Goal: Task Accomplishment & Management: Complete application form

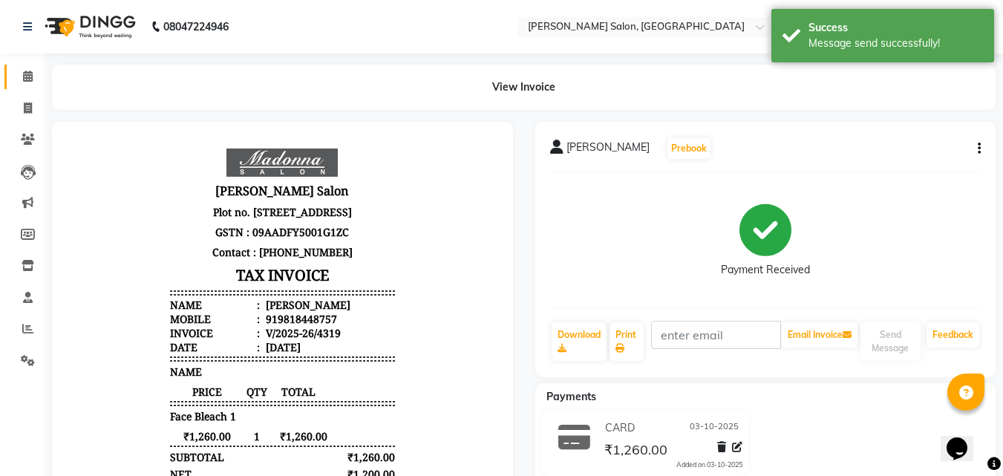
click at [27, 74] on icon at bounding box center [28, 76] width 10 height 11
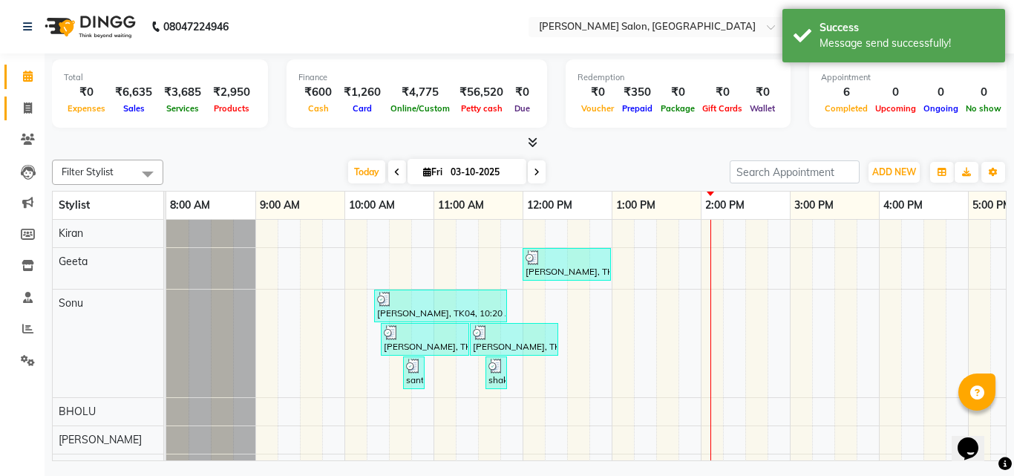
click at [27, 108] on icon at bounding box center [28, 107] width 8 height 11
select select "service"
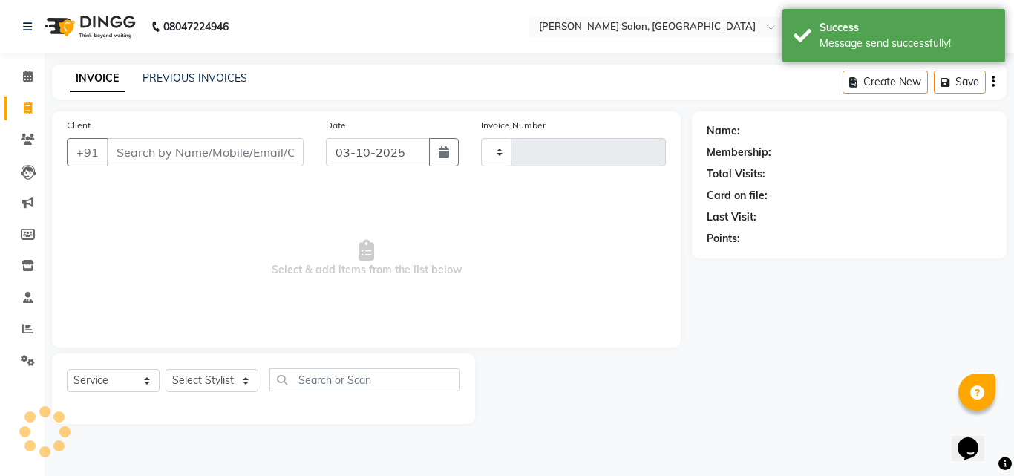
type input "4320"
select select "7229"
click at [27, 74] on icon at bounding box center [28, 76] width 10 height 11
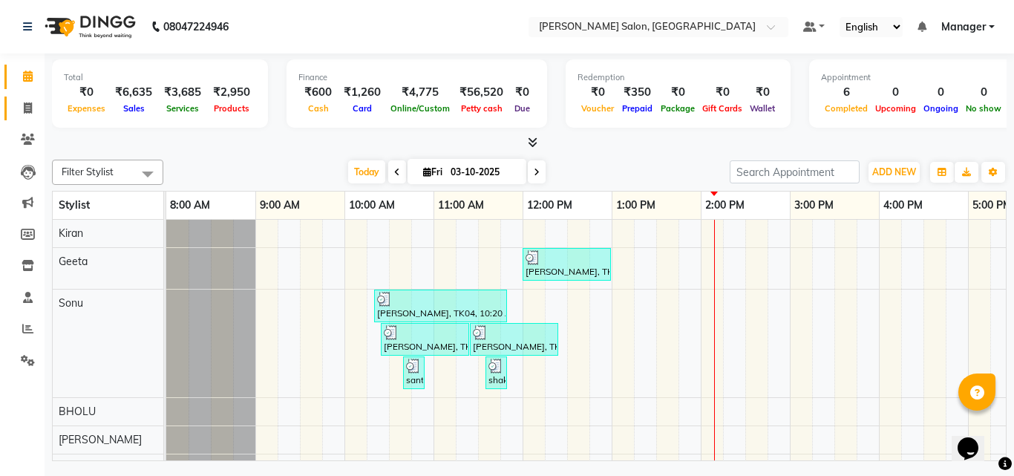
click at [27, 109] on icon at bounding box center [28, 107] width 8 height 11
select select "service"
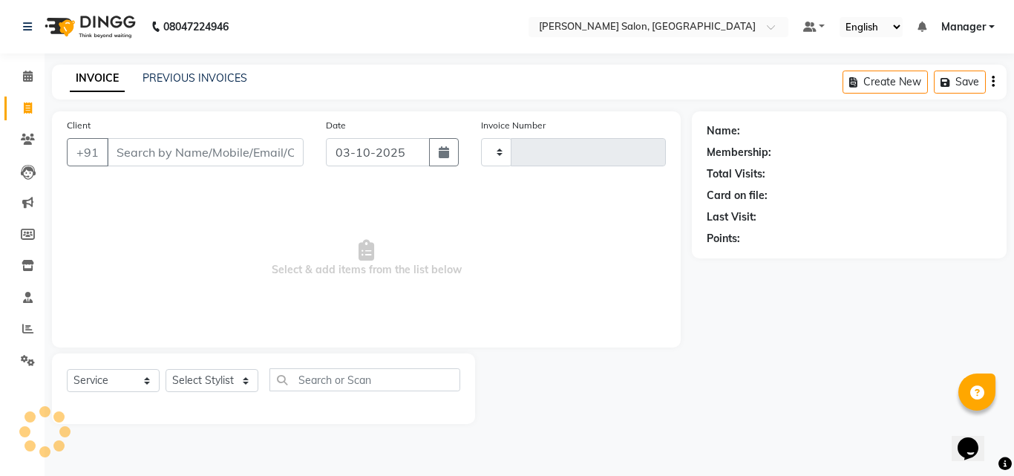
type input "4320"
select select "7229"
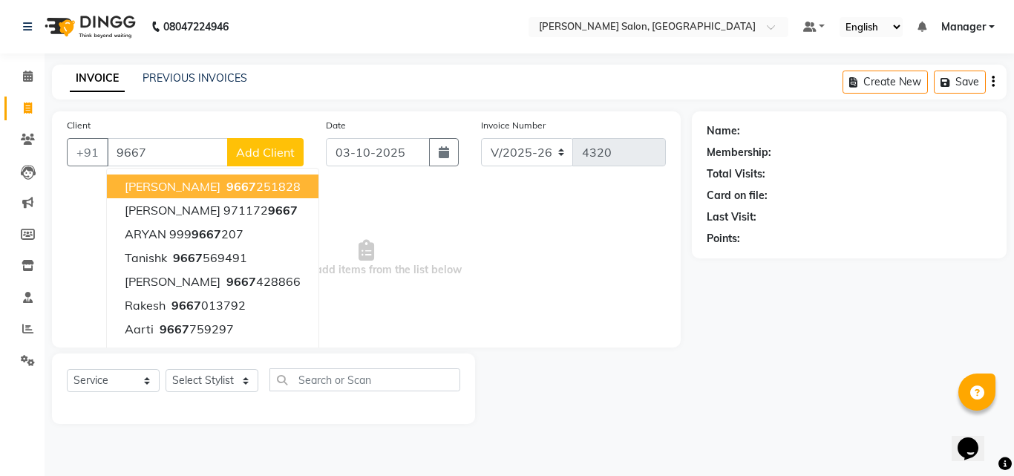
click at [260, 179] on button "Angela 9667 251828" at bounding box center [213, 186] width 212 height 24
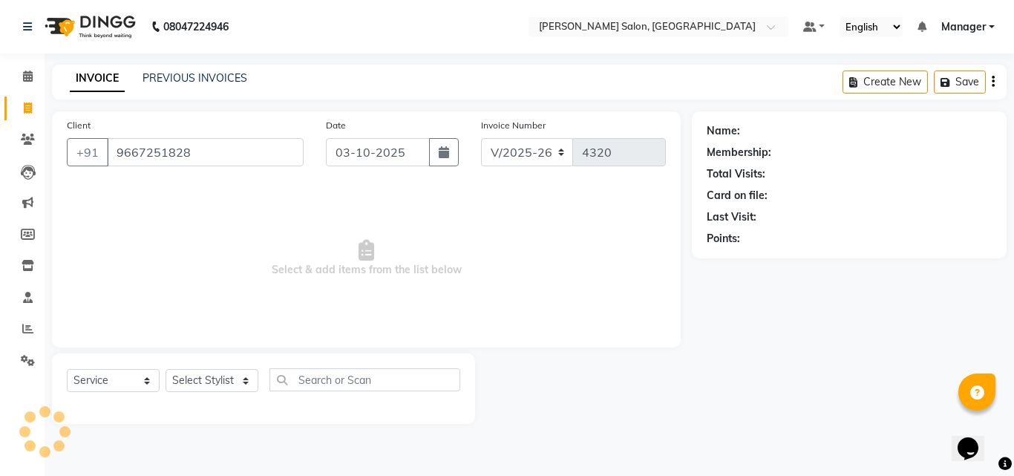
type input "9667251828"
select select "1: Object"
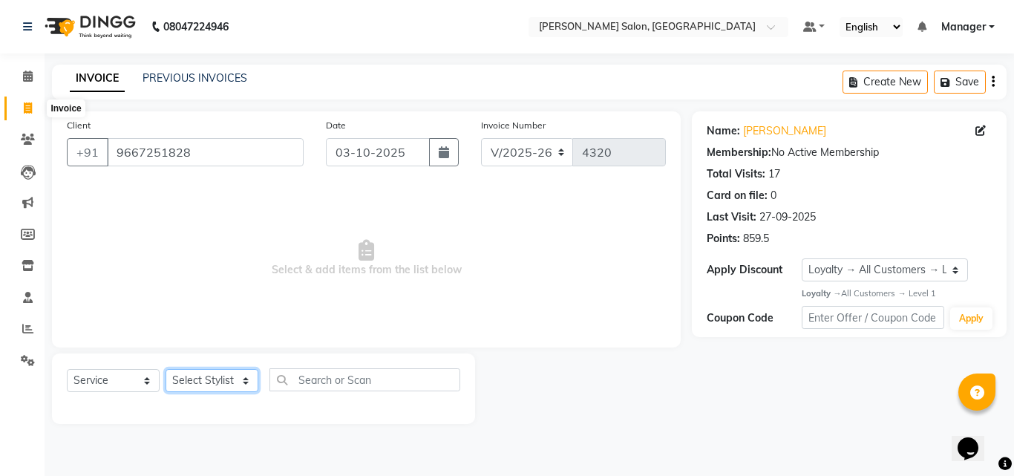
click at [245, 382] on select "Select Stylist BHOLU Geeta Hanif Jeetu JIYA SINGH Kiran LAXMAN PEDI Manager Moh…" at bounding box center [212, 380] width 93 height 23
select select "61963"
click at [166, 369] on select "Select Stylist BHOLU Geeta Hanif Jeetu JIYA SINGH Kiran LAXMAN PEDI Manager Moh…" at bounding box center [212, 380] width 93 height 23
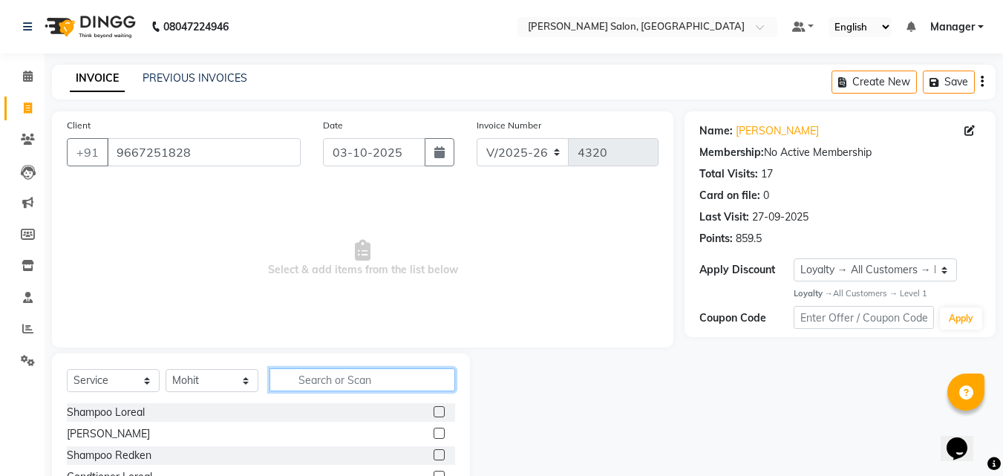
click at [365, 385] on input "text" at bounding box center [363, 379] width 186 height 23
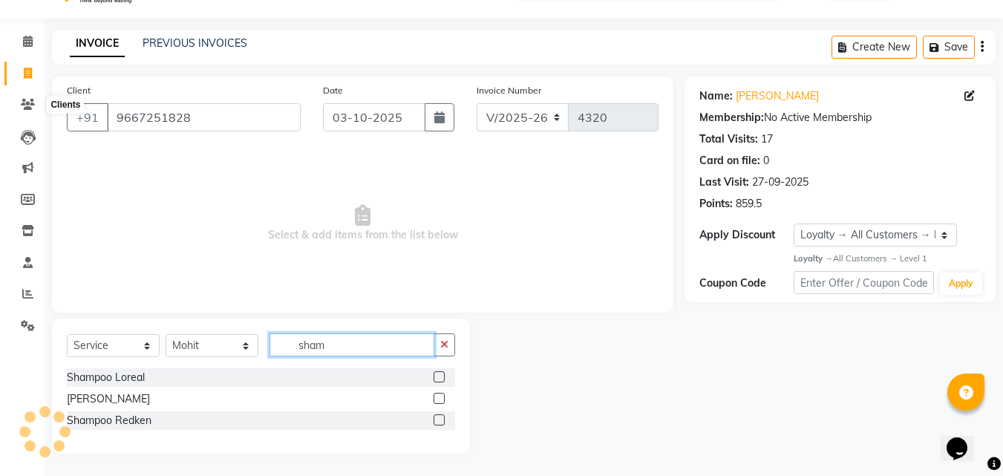
scroll to position [35, 0]
type input "sham"
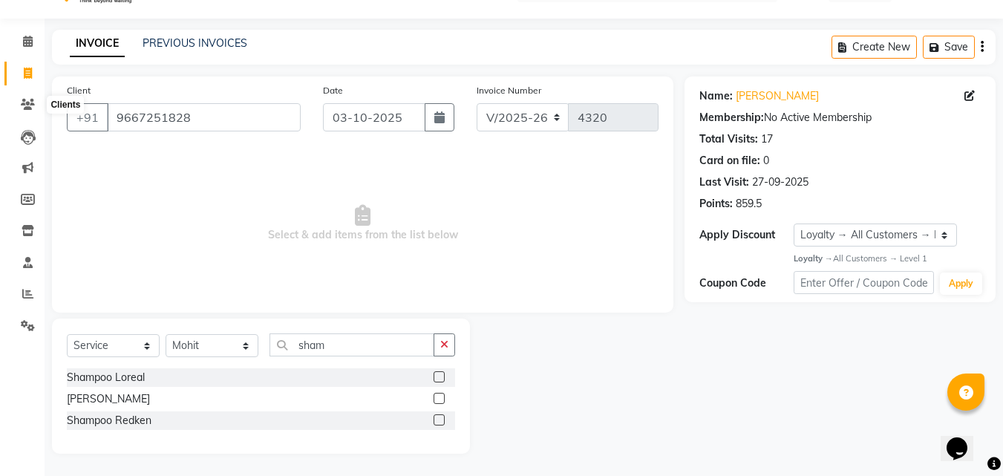
click at [440, 377] on label at bounding box center [439, 376] width 11 height 11
click at [440, 377] on input "checkbox" at bounding box center [439, 378] width 10 height 10
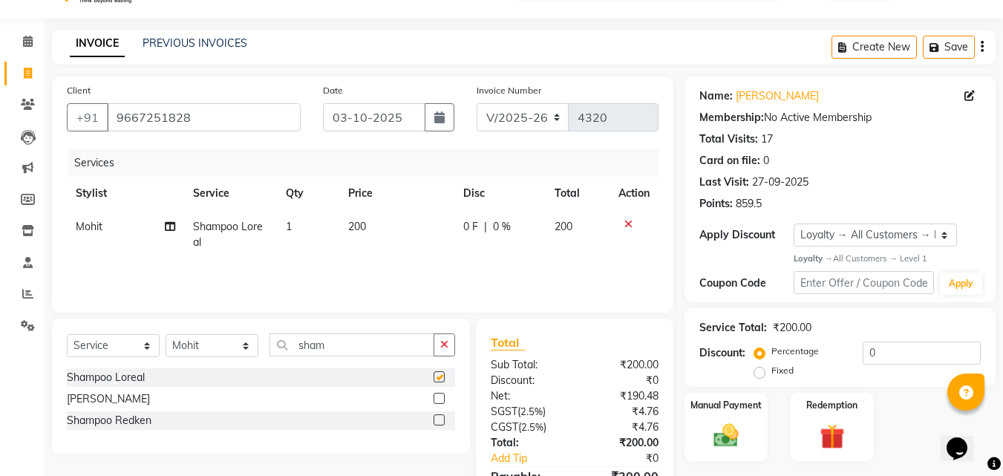
checkbox input "false"
click at [393, 231] on td "200" at bounding box center [396, 234] width 115 height 49
select select "61963"
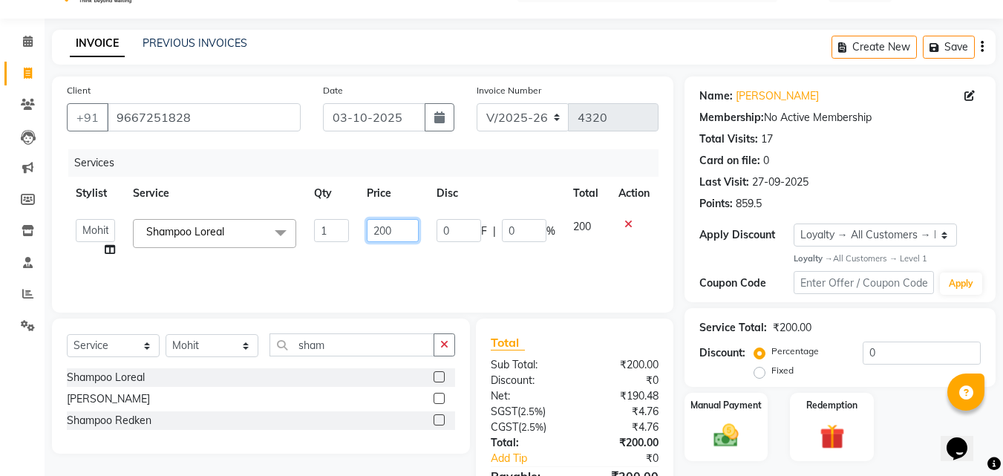
click at [399, 226] on input "200" at bounding box center [392, 230] width 51 height 23
type input "2"
type input "430"
click at [518, 266] on div "Services Stylist Service Qty Price Disc Total Action BHOLU Geeta Hanif Jeetu JI…" at bounding box center [363, 223] width 592 height 148
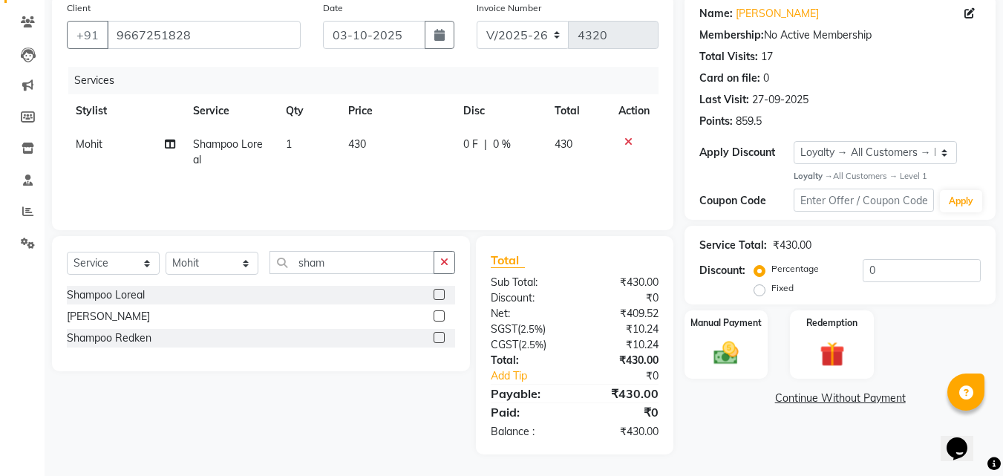
scroll to position [118, 0]
click at [715, 360] on img at bounding box center [726, 352] width 40 height 28
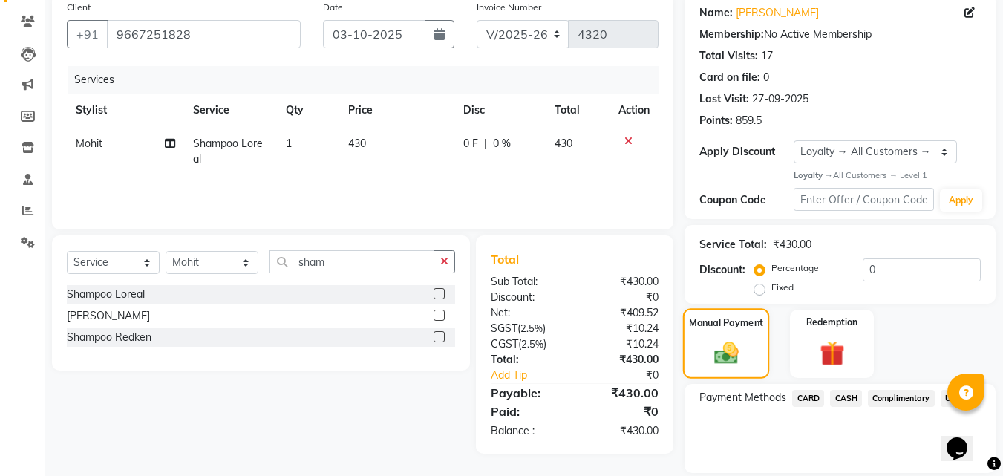
scroll to position [168, 0]
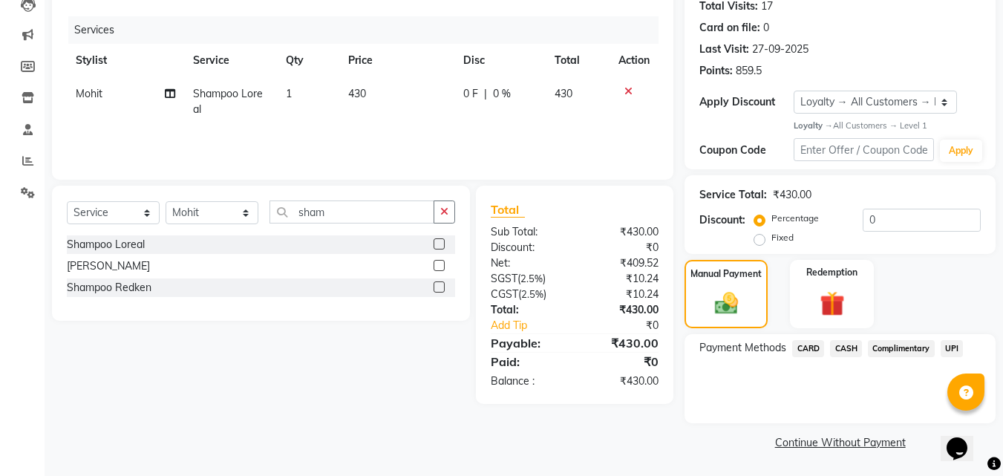
click at [846, 347] on span "CASH" at bounding box center [846, 348] width 32 height 17
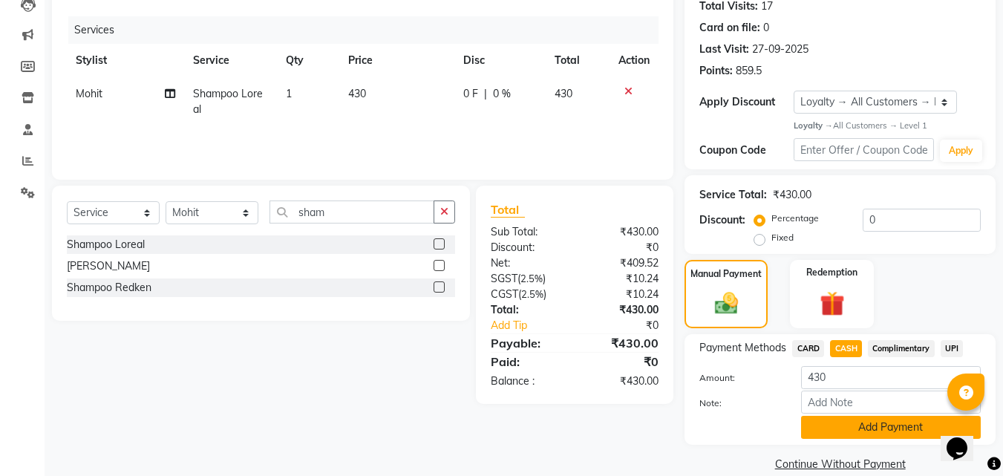
click at [886, 431] on button "Add Payment" at bounding box center [891, 427] width 180 height 23
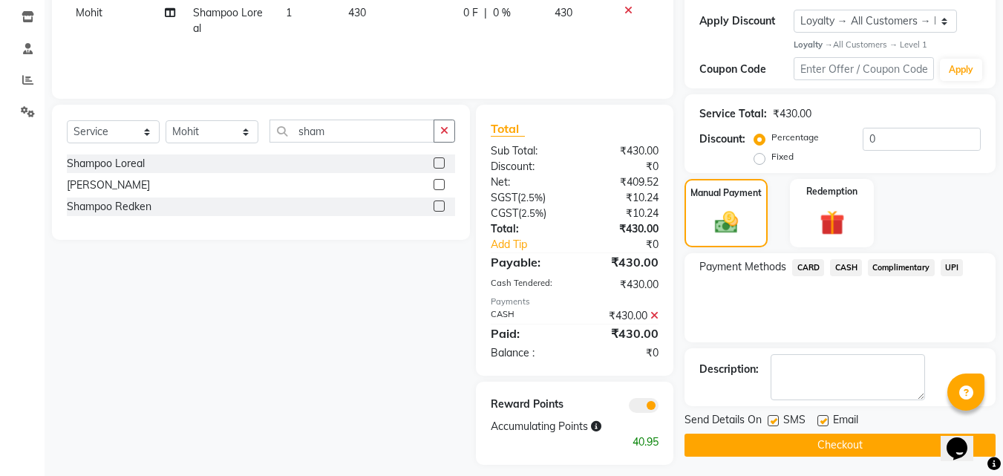
scroll to position [260, 0]
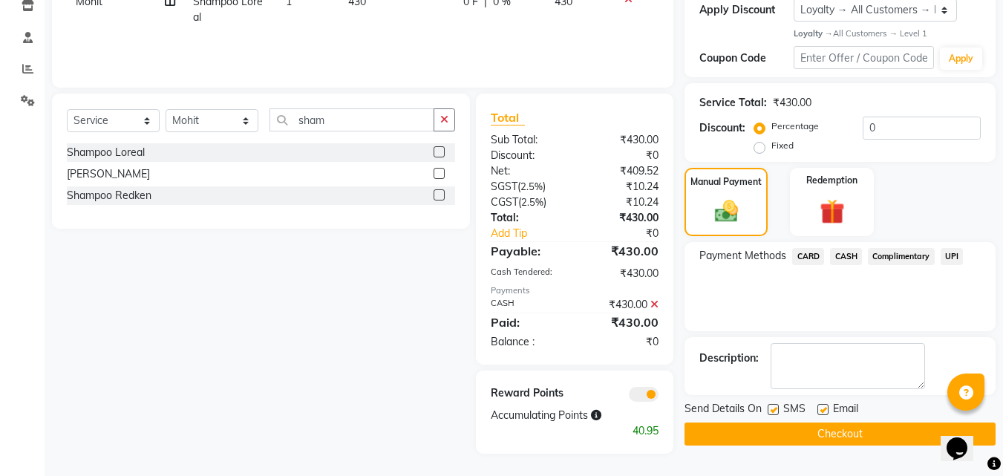
click at [894, 437] on button "Checkout" at bounding box center [840, 433] width 311 height 23
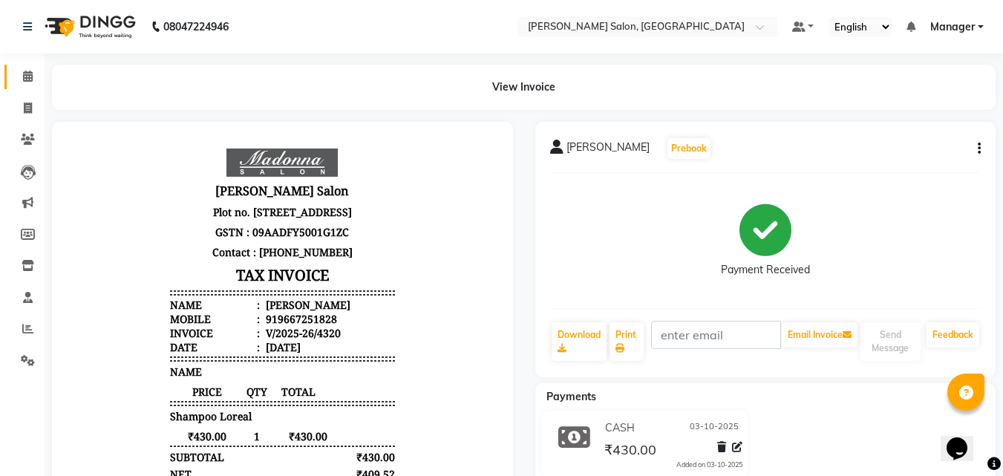
click at [27, 74] on icon at bounding box center [28, 76] width 10 height 11
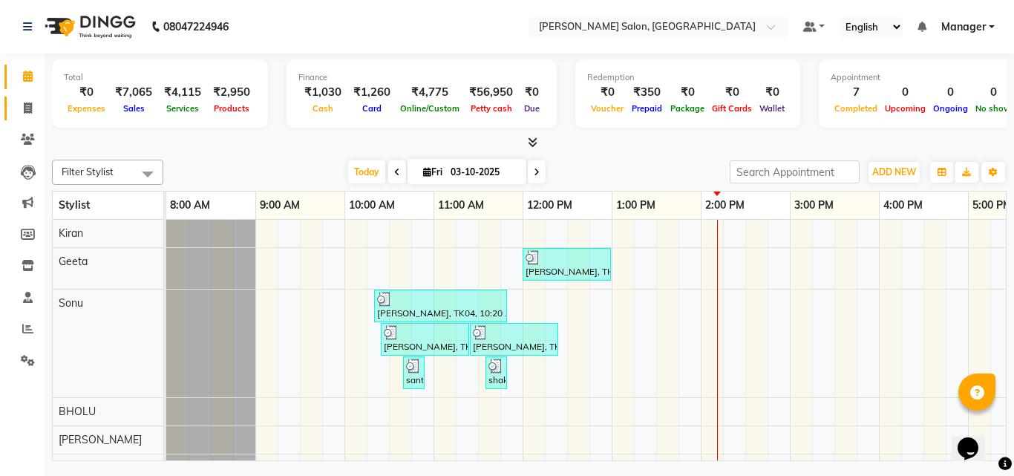
click at [27, 109] on icon at bounding box center [28, 107] width 8 height 11
select select "7229"
select select "service"
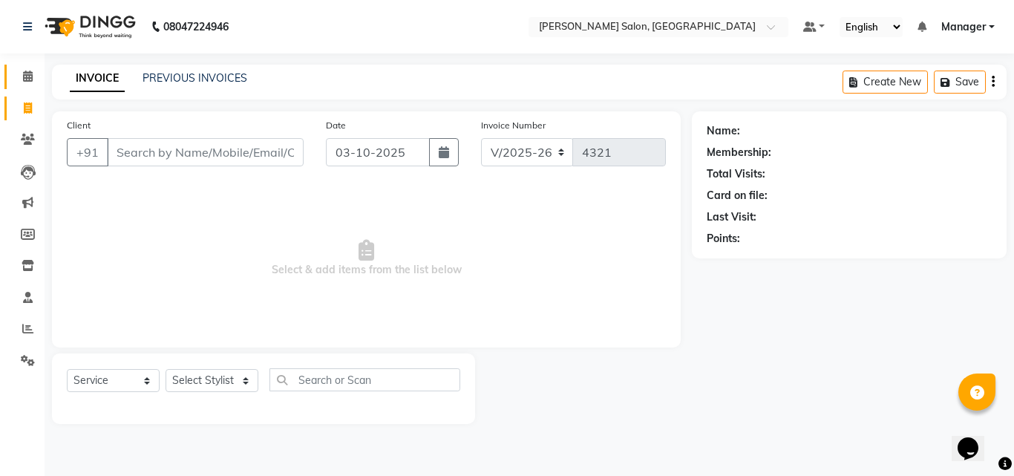
click at [30, 77] on icon at bounding box center [28, 76] width 10 height 11
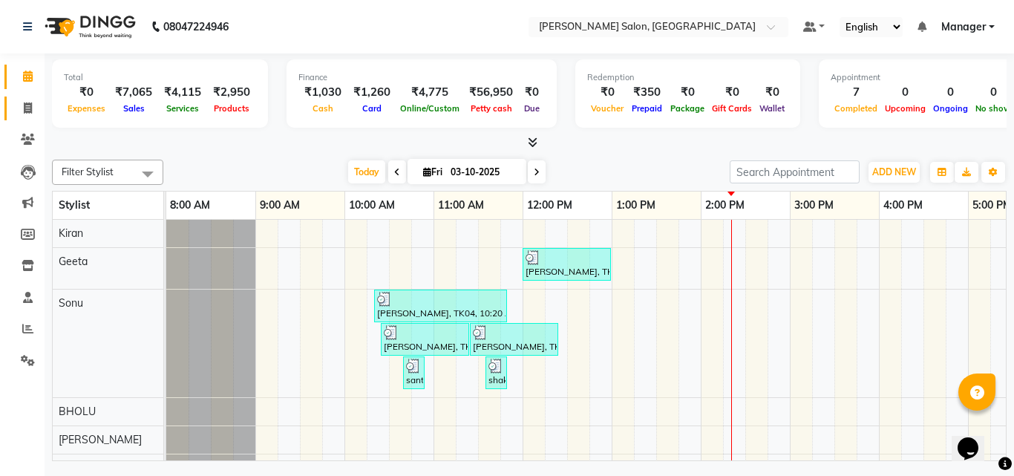
click at [25, 113] on icon at bounding box center [28, 107] width 8 height 11
select select "service"
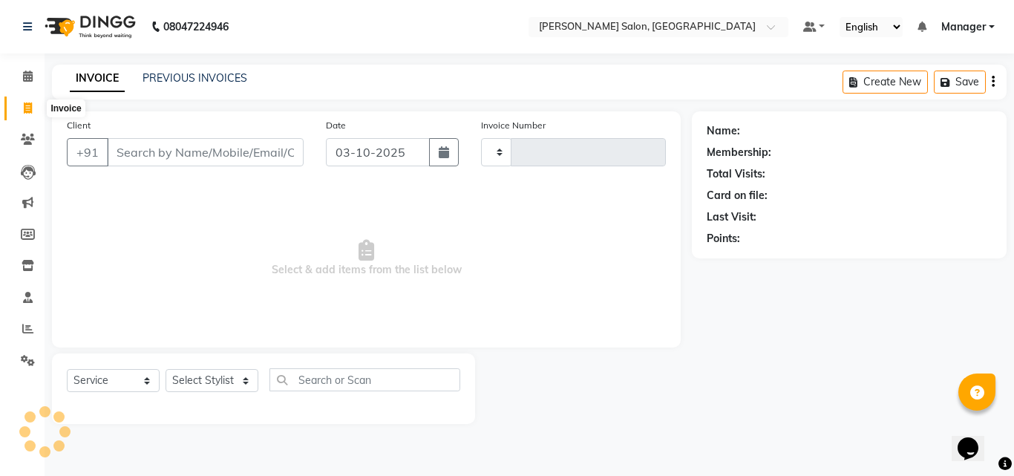
type input "4321"
select select "7229"
click at [200, 74] on link "PREVIOUS INVOICES" at bounding box center [195, 77] width 105 height 13
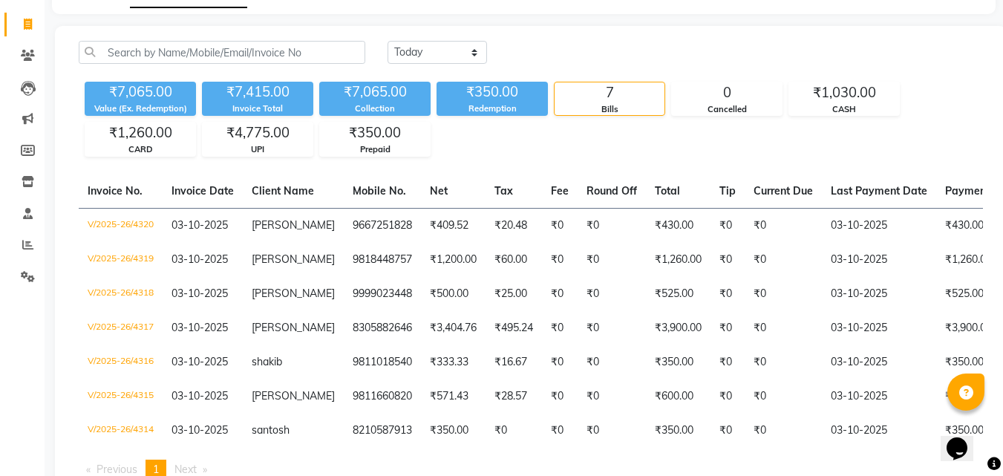
scroll to position [85, 0]
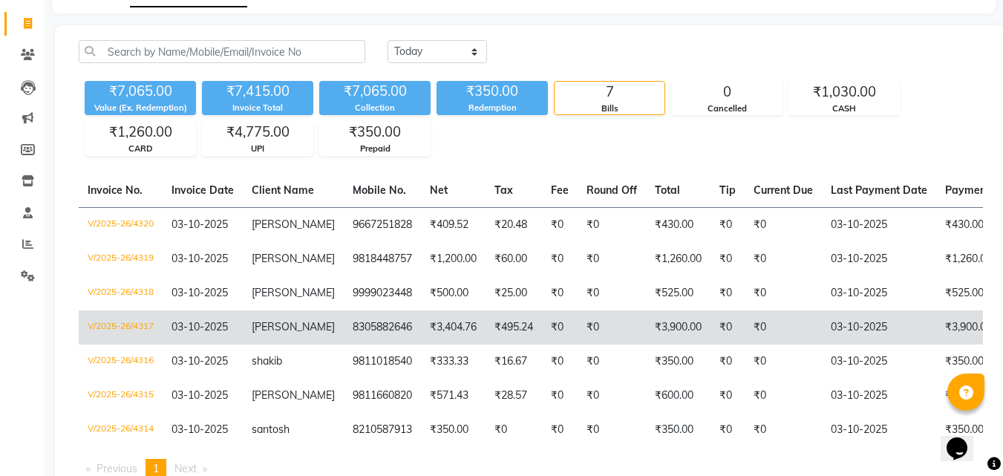
click at [963, 330] on td "₹3,900.00" at bounding box center [993, 327] width 114 height 34
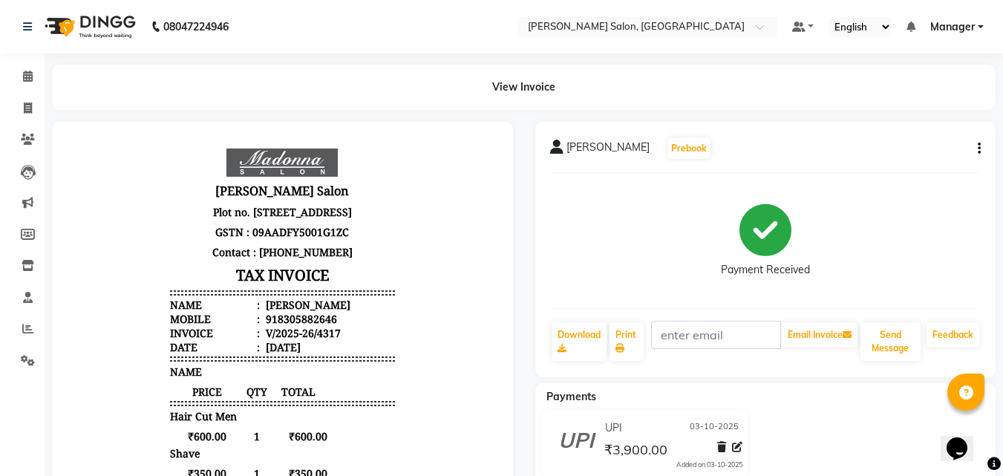
scroll to position [12, 0]
click at [979, 148] on icon "button" at bounding box center [979, 148] width 3 height 1
click at [900, 152] on div "Edit Item Staff" at bounding box center [906, 149] width 102 height 19
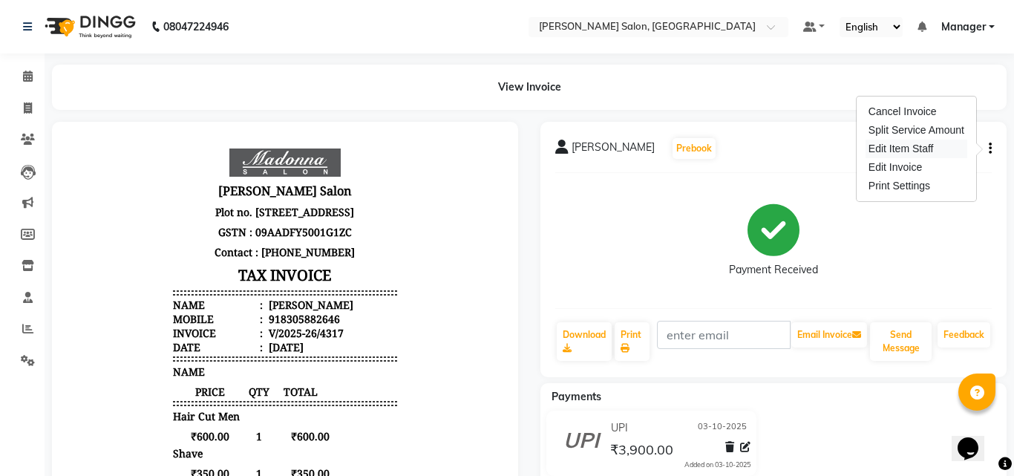
select select "61925"
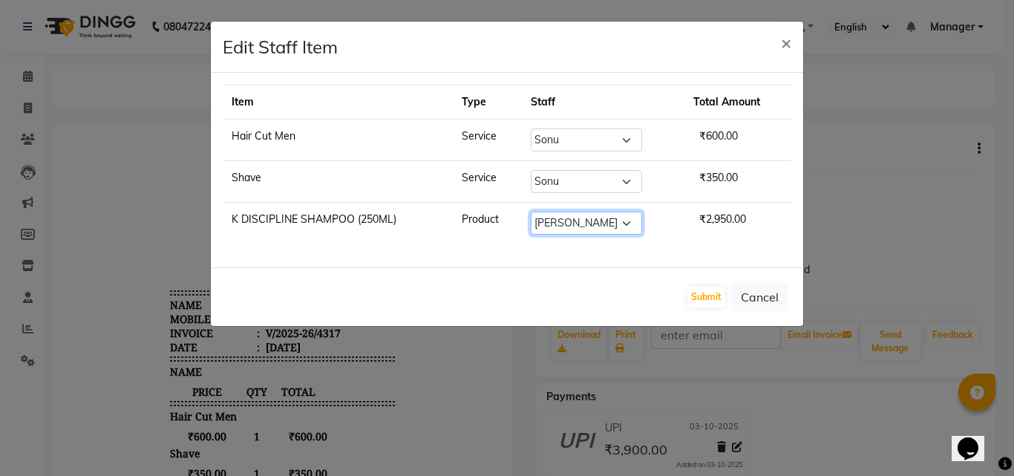
click at [626, 225] on select "Select BHOLU Geeta [PERSON_NAME] [PERSON_NAME] [PERSON_NAME] PEDI Manager Mohit…" at bounding box center [586, 223] width 111 height 23
select select "69689"
click at [531, 212] on select "Select BHOLU Geeta [PERSON_NAME] [PERSON_NAME] [PERSON_NAME] PEDI Manager Mohit…" at bounding box center [586, 223] width 111 height 23
click at [705, 295] on button "Submit" at bounding box center [707, 297] width 38 height 21
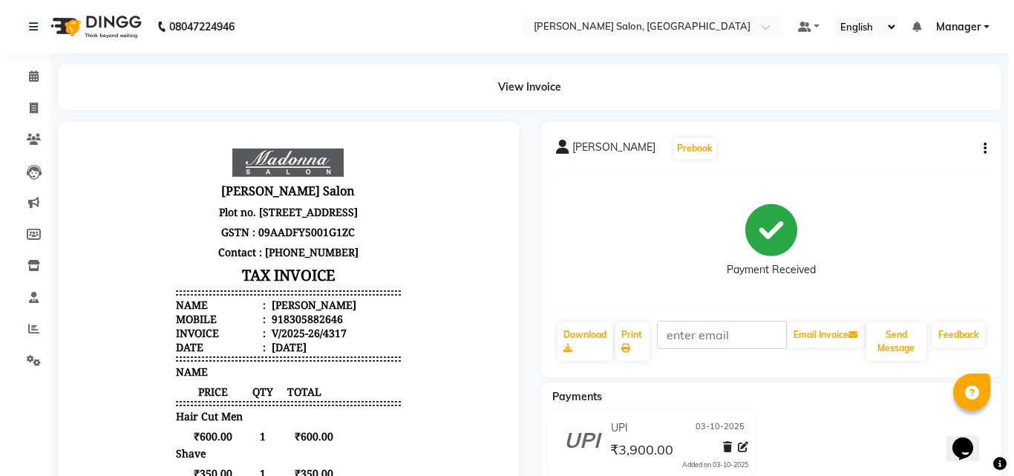
scroll to position [0, 0]
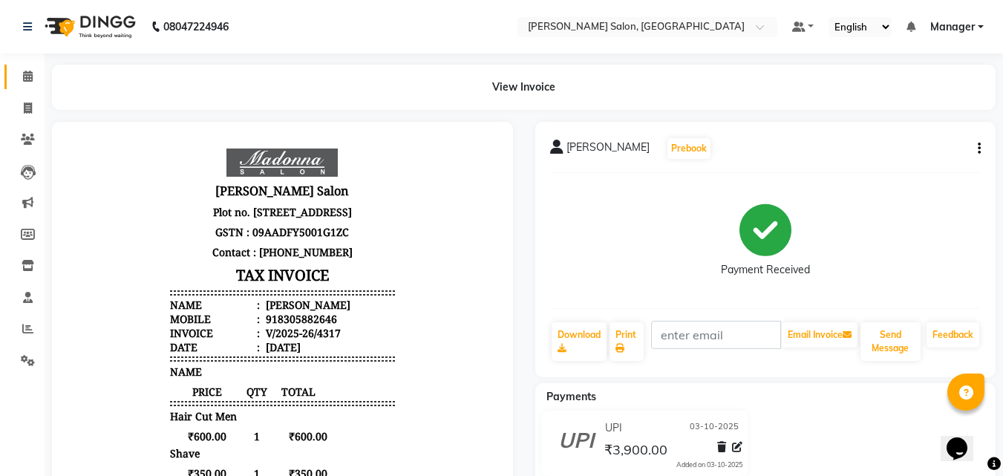
click at [32, 73] on icon at bounding box center [28, 76] width 10 height 11
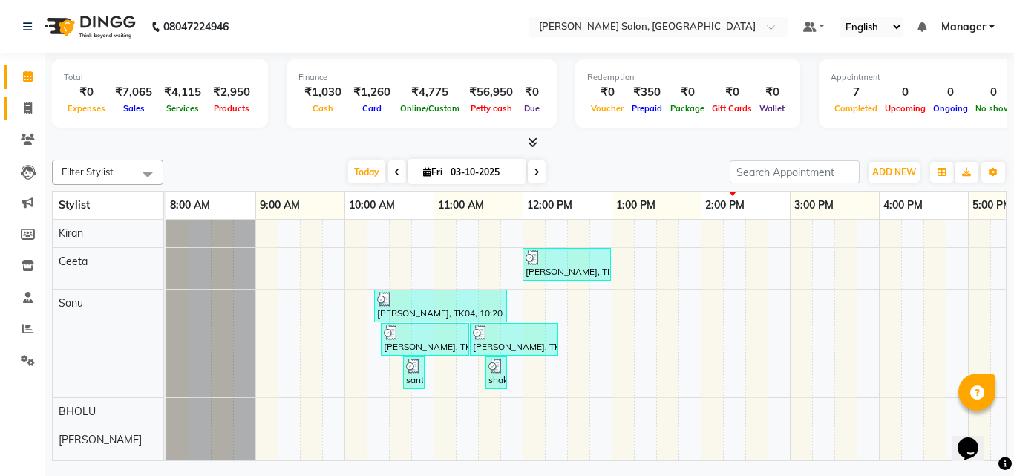
click at [27, 108] on icon at bounding box center [28, 107] width 8 height 11
select select "7229"
select select "service"
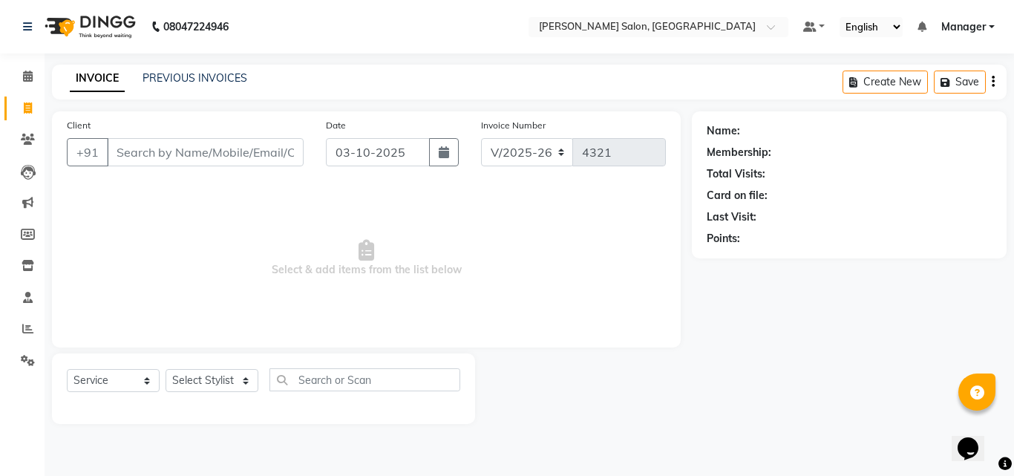
click at [221, 151] on input "Client" at bounding box center [205, 152] width 197 height 28
